Goal: Transaction & Acquisition: Book appointment/travel/reservation

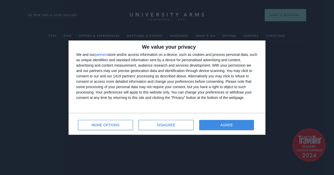
click at [228, 126] on span "AGREE" at bounding box center [227, 125] width 13 height 4
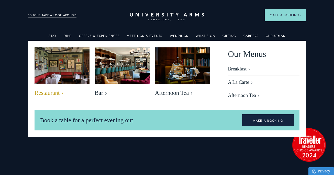
click at [65, 69] on img at bounding box center [62, 66] width 64 height 42
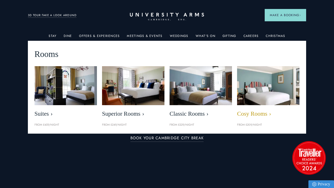
click at [266, 82] on img at bounding box center [269, 85] width 72 height 45
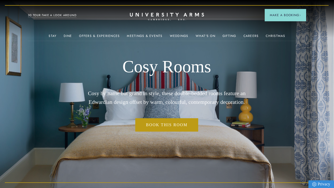
scroll to position [0, 0]
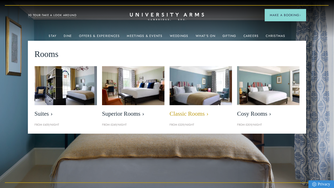
click at [192, 114] on span "Classic Rooms" at bounding box center [201, 113] width 62 height 7
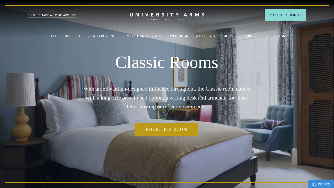
scroll to position [0, 0]
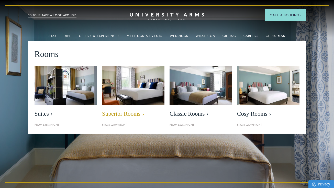
click at [143, 85] on img at bounding box center [134, 85] width 72 height 45
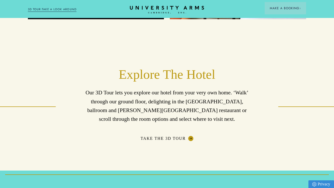
scroll to position [791, 0]
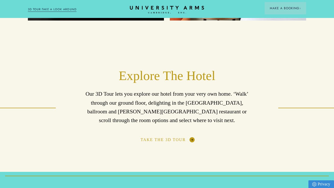
click at [193, 137] on link "Take The 3D Tour" at bounding box center [167, 139] width 53 height 5
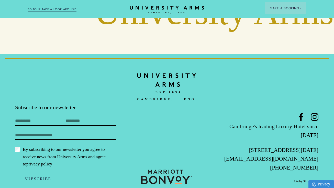
scroll to position [1214, 0]
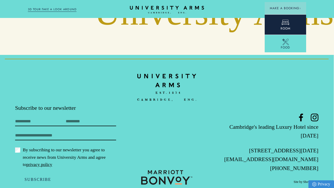
click at [287, 24] on icon at bounding box center [286, 22] width 8 height 8
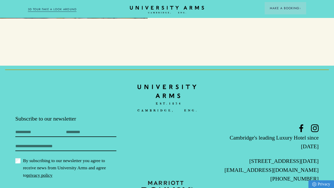
scroll to position [1451, 0]
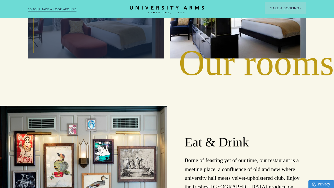
scroll to position [722, 0]
